Goal: Find specific page/section: Find specific page/section

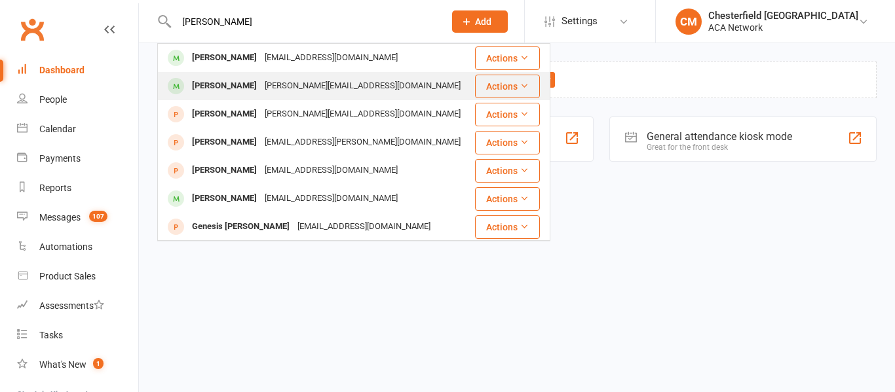
type input "[PERSON_NAME]"
click at [288, 84] on div "[PERSON_NAME][EMAIL_ADDRESS][DOMAIN_NAME]" at bounding box center [363, 86] width 204 height 19
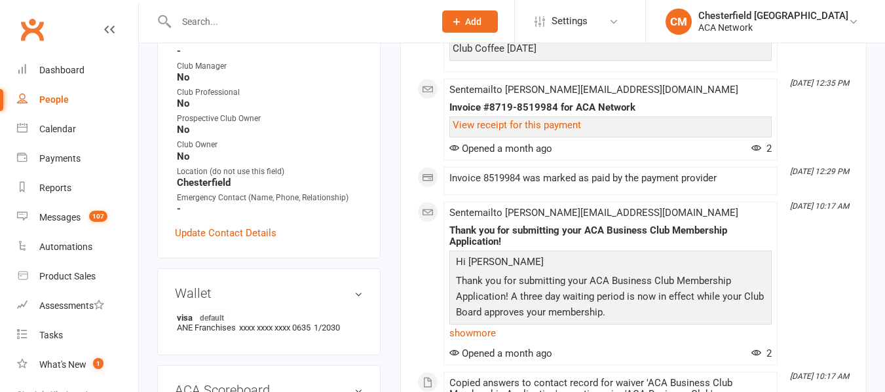
scroll to position [479, 0]
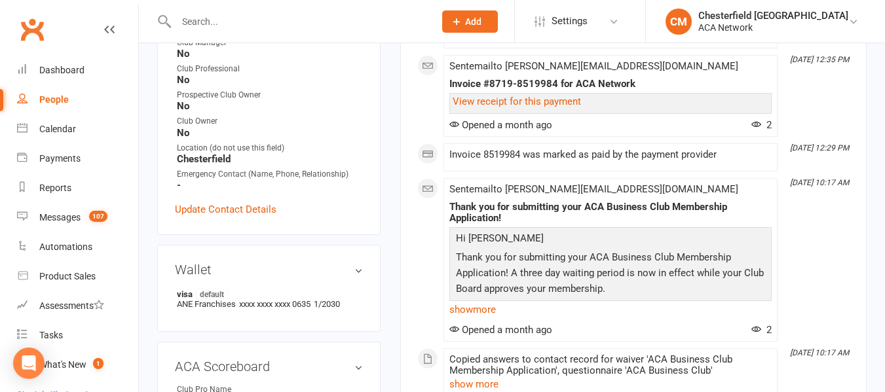
click at [291, 26] on input "text" at bounding box center [298, 21] width 253 height 18
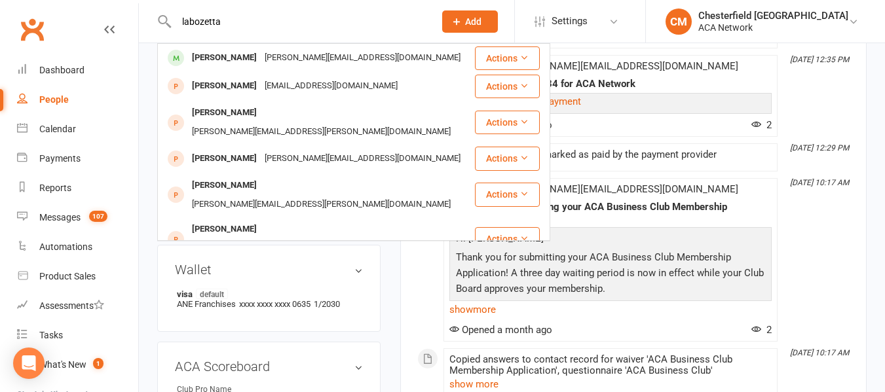
type input "labozetta"
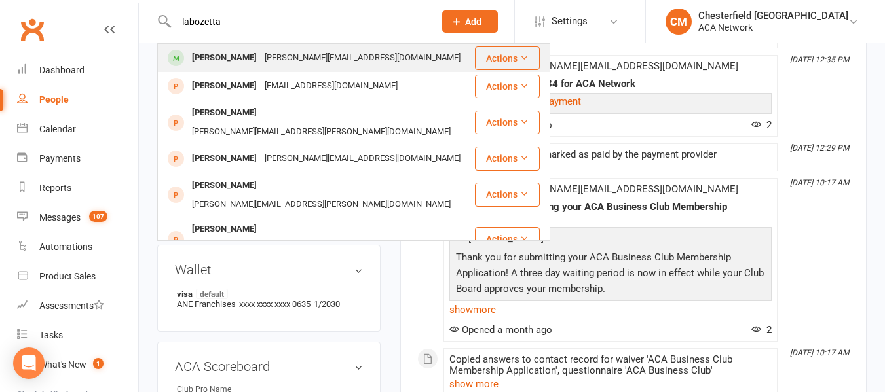
click at [328, 50] on div "[PERSON_NAME][EMAIL_ADDRESS][DOMAIN_NAME]" at bounding box center [363, 57] width 204 height 19
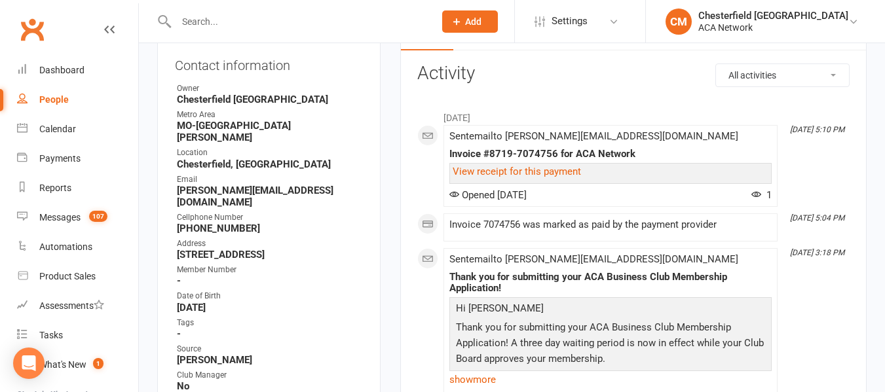
scroll to position [147, 0]
